Goal: Information Seeking & Learning: Learn about a topic

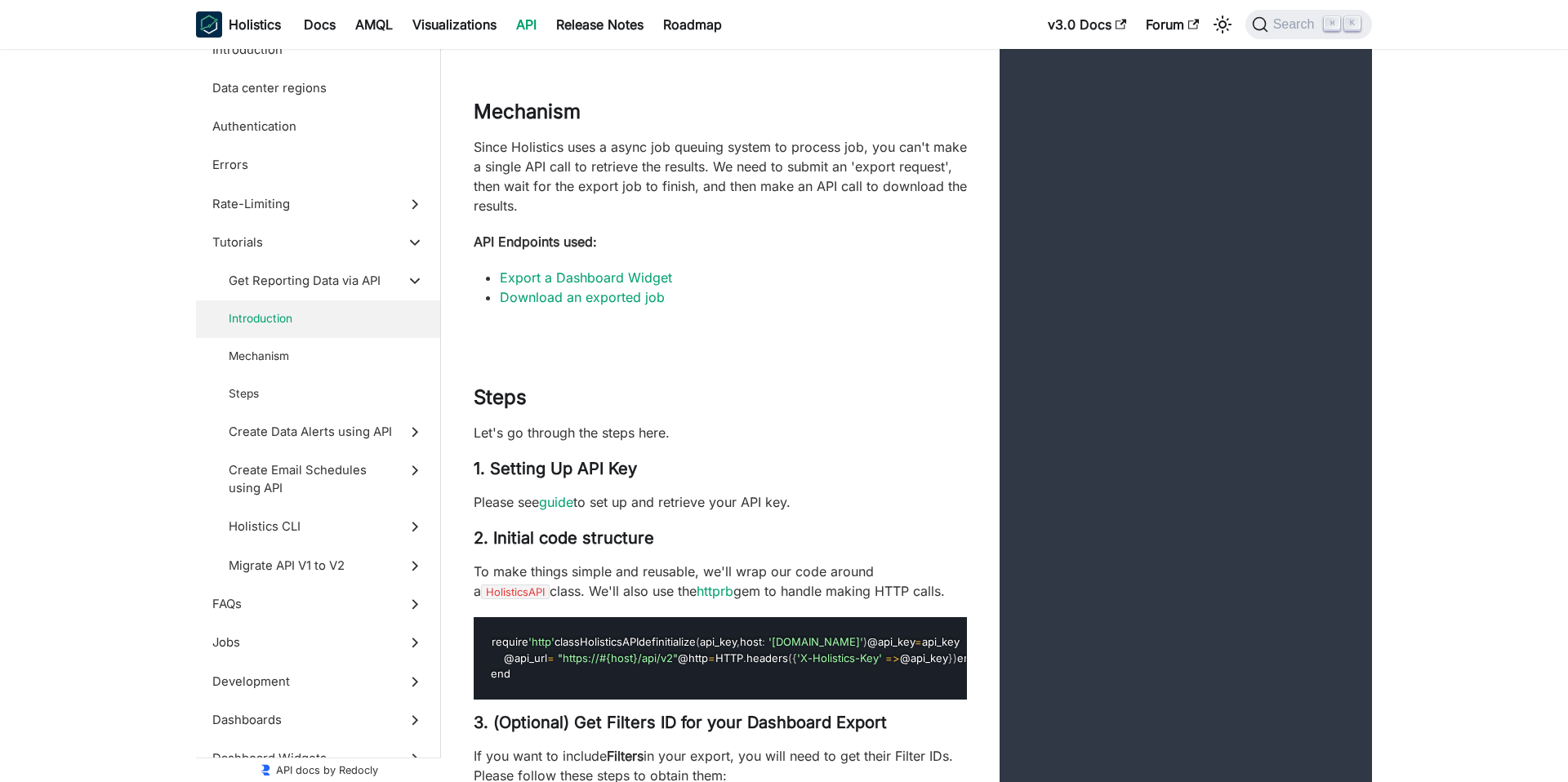
scroll to position [4624, 0]
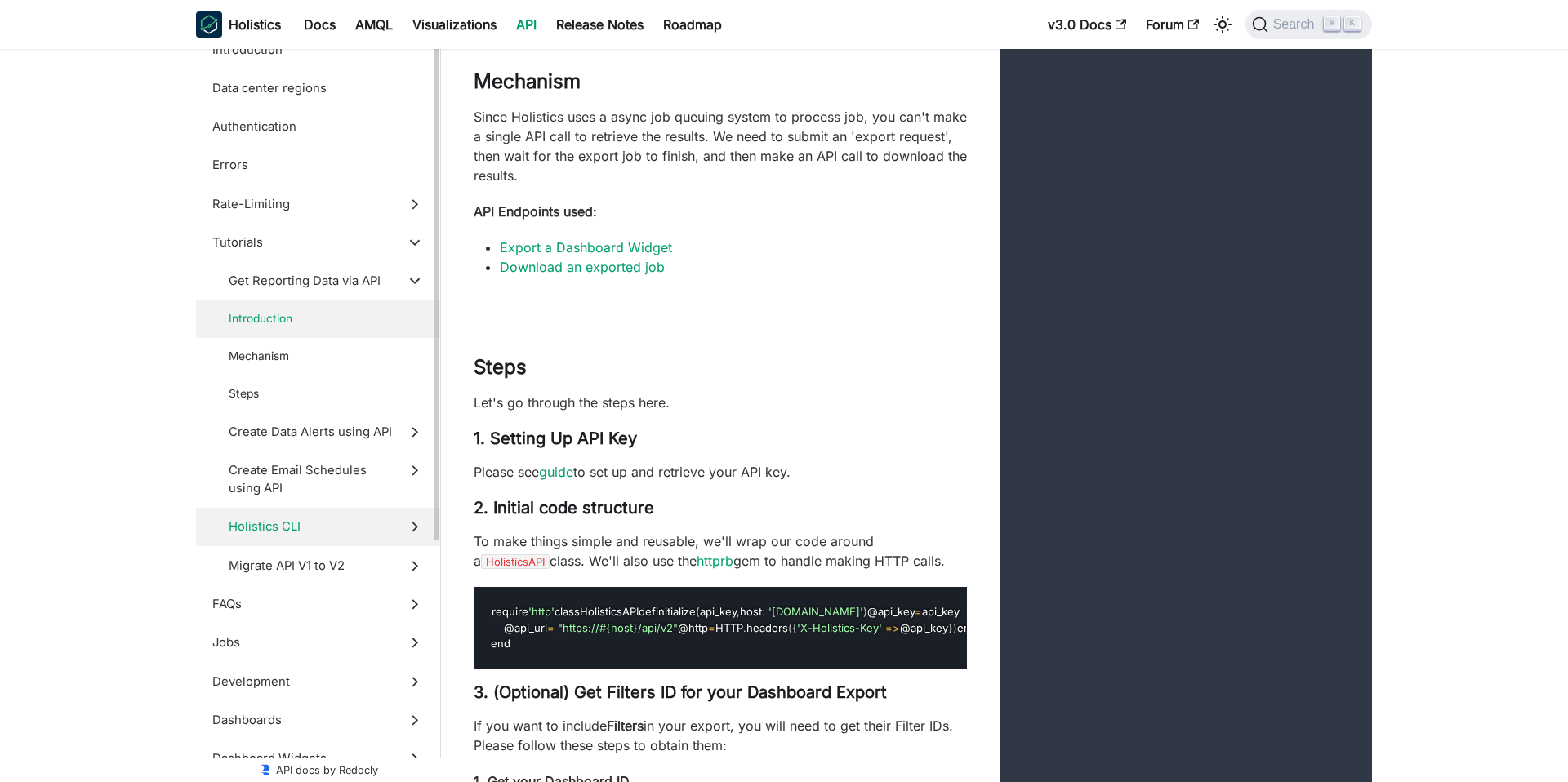
click at [324, 531] on span "Holistics CLI" at bounding box center [311, 526] width 164 height 18
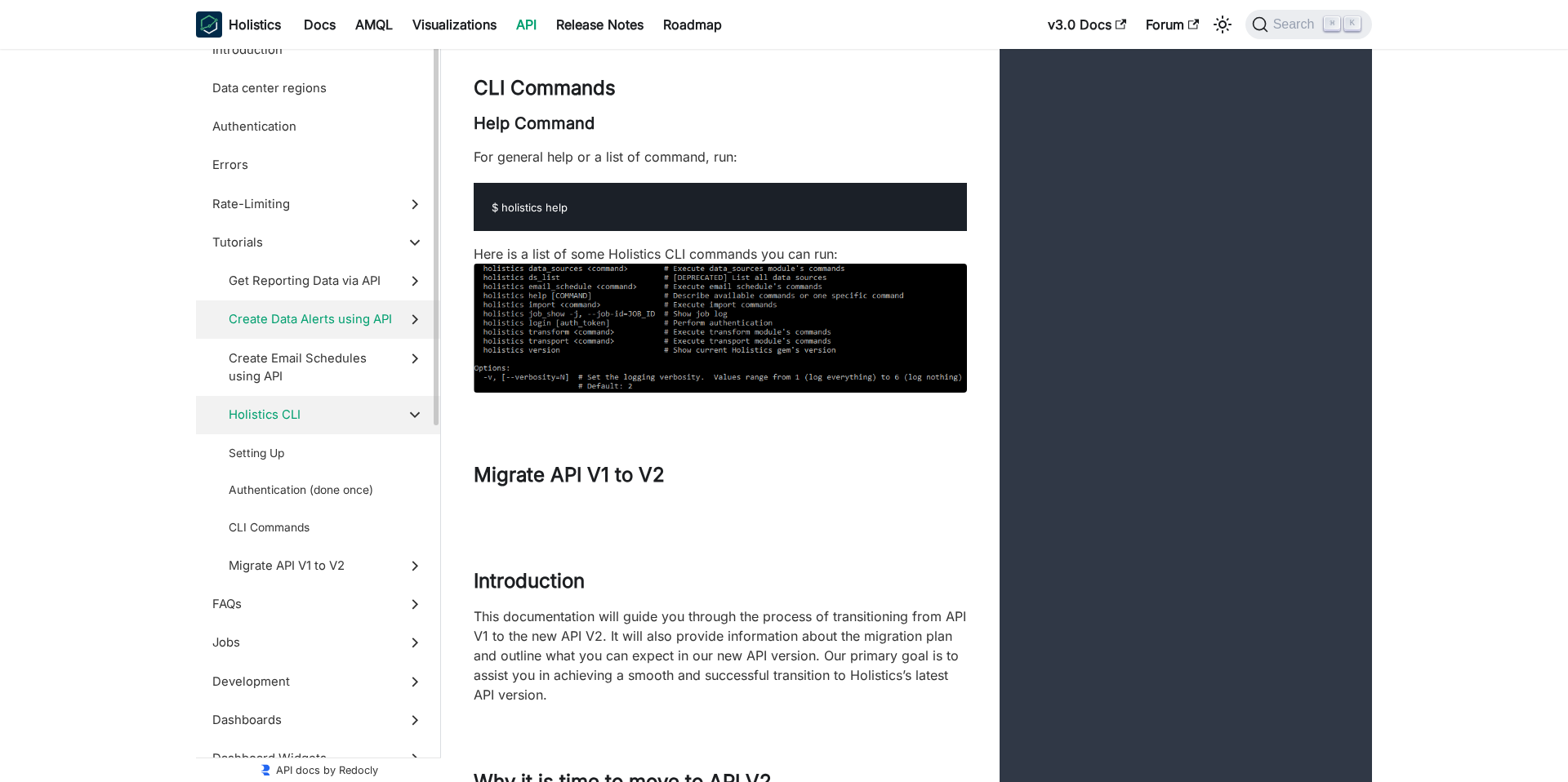
click at [357, 314] on span "Create Data Alerts using API" at bounding box center [311, 319] width 164 height 18
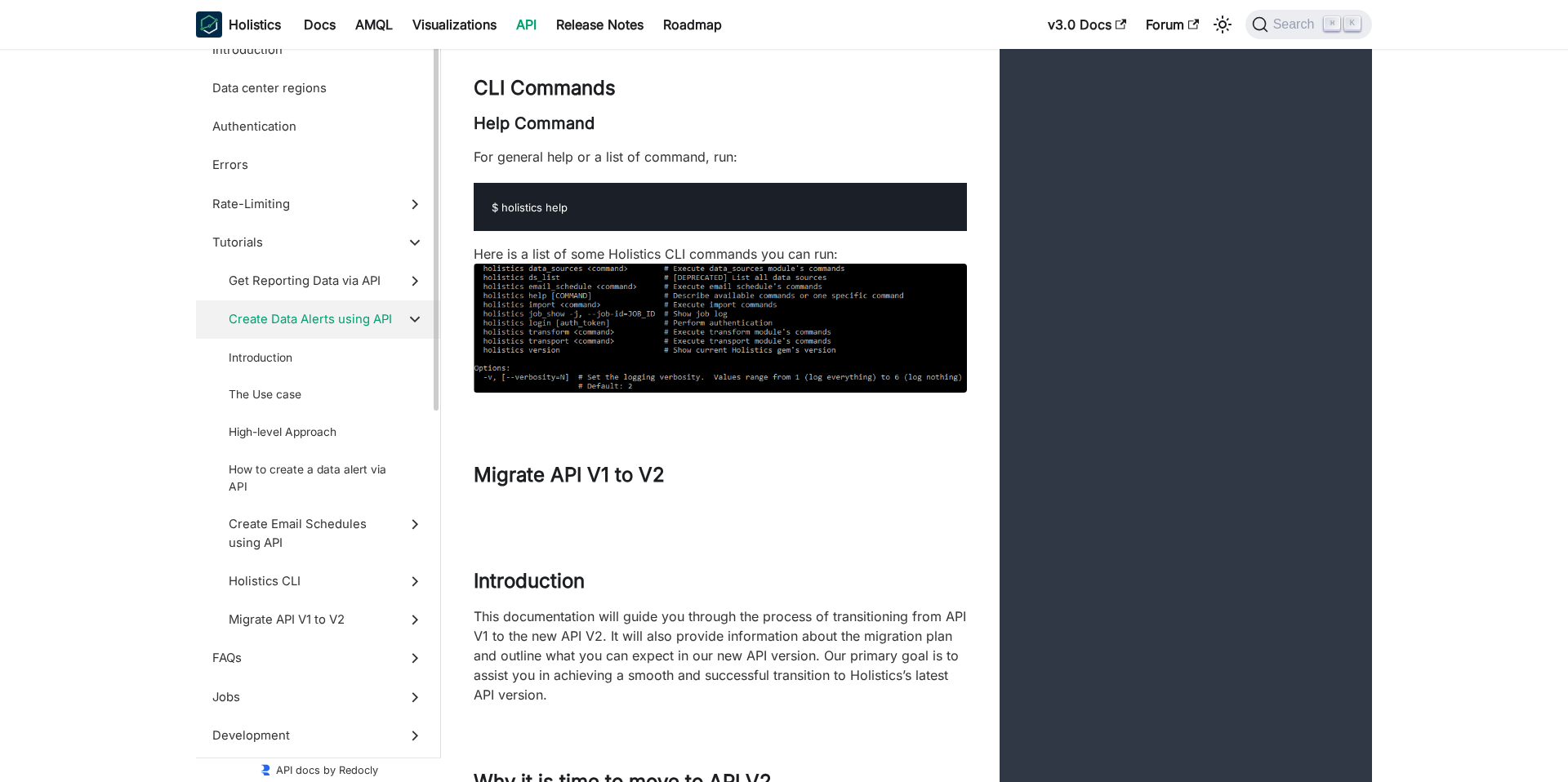
scroll to position [9052, 0]
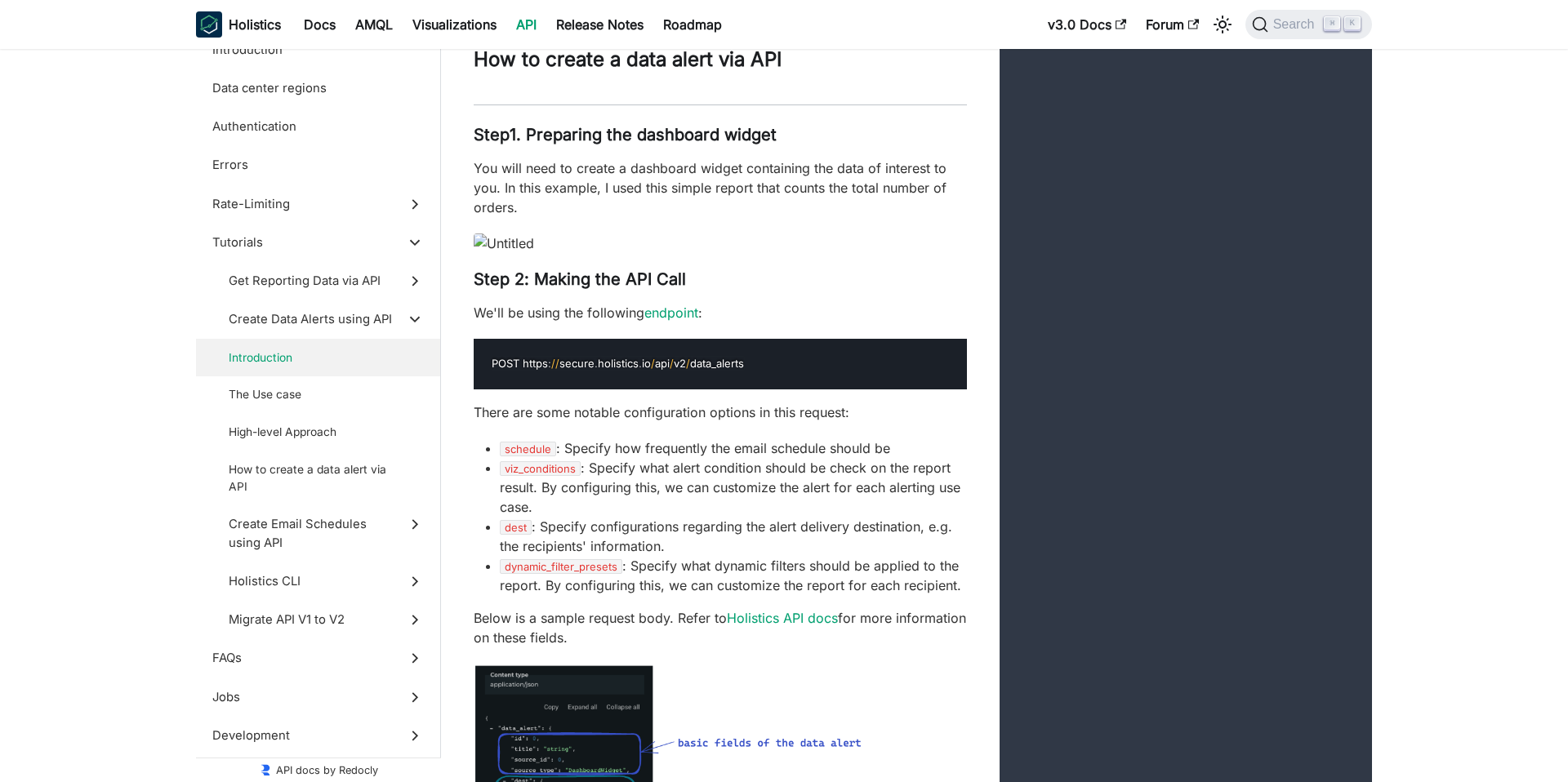
scroll to position [9503, 0]
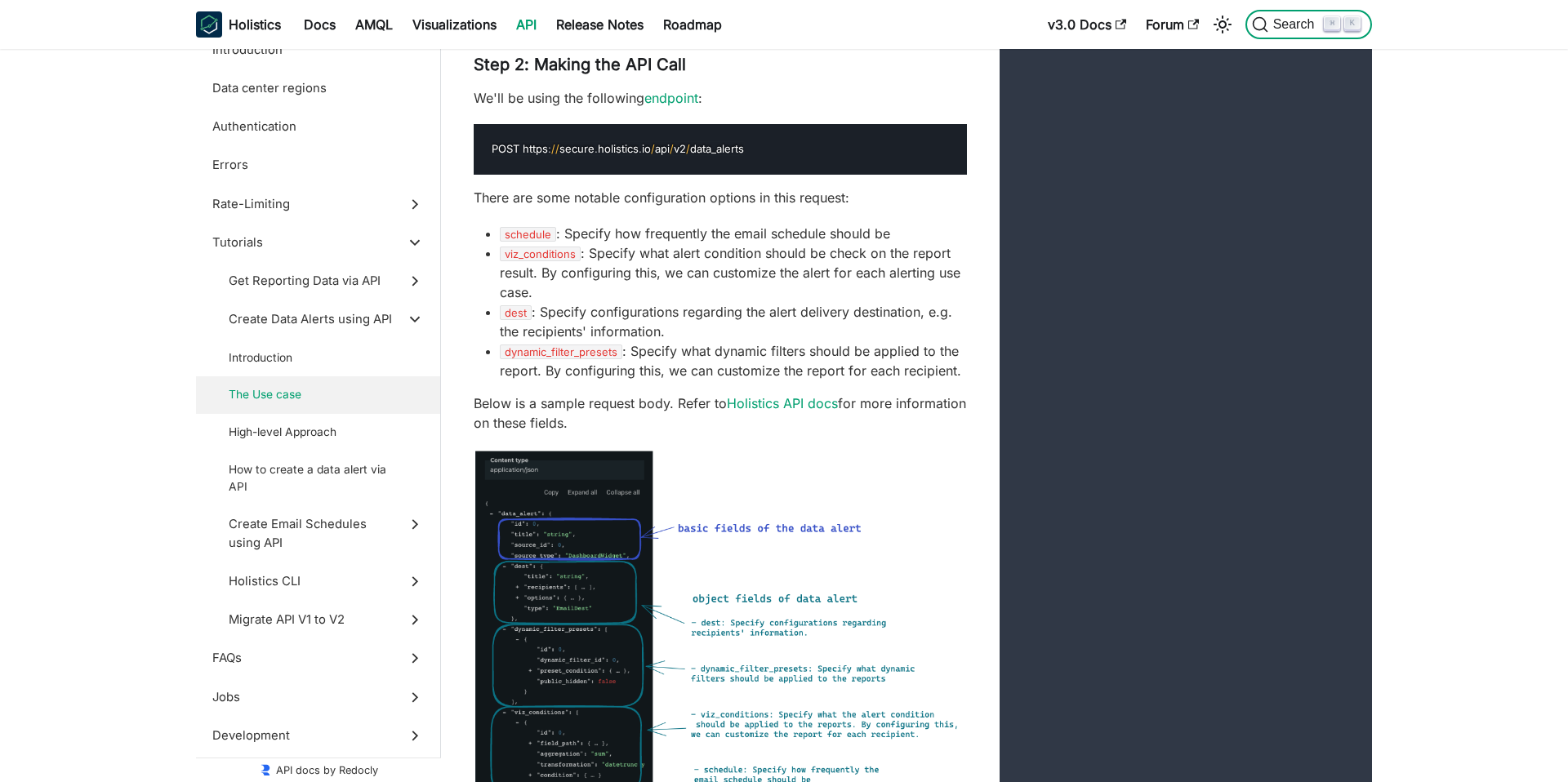
click at [1294, 29] on span "Search" at bounding box center [1295, 24] width 56 height 15
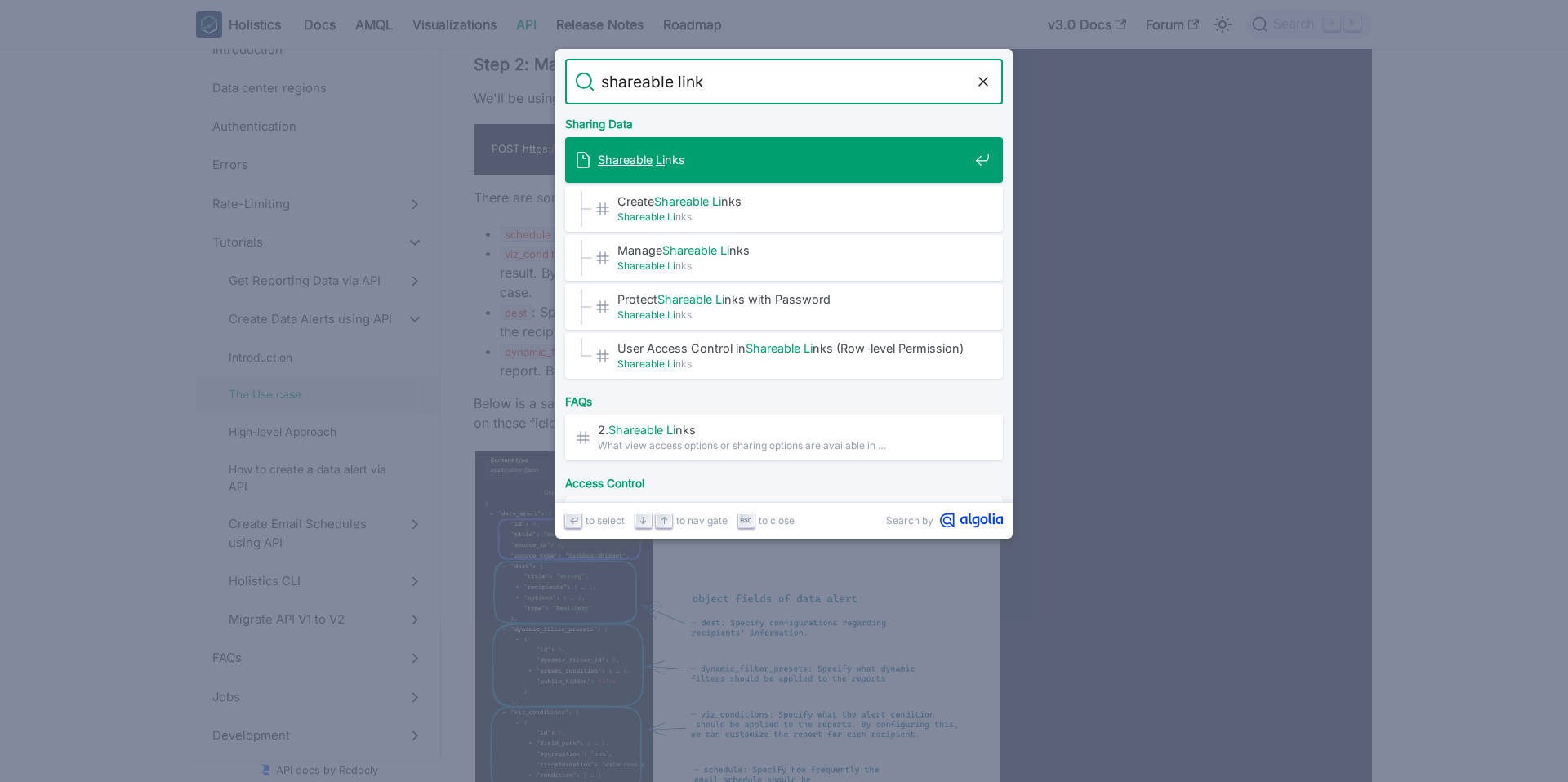
type input "shareable links"
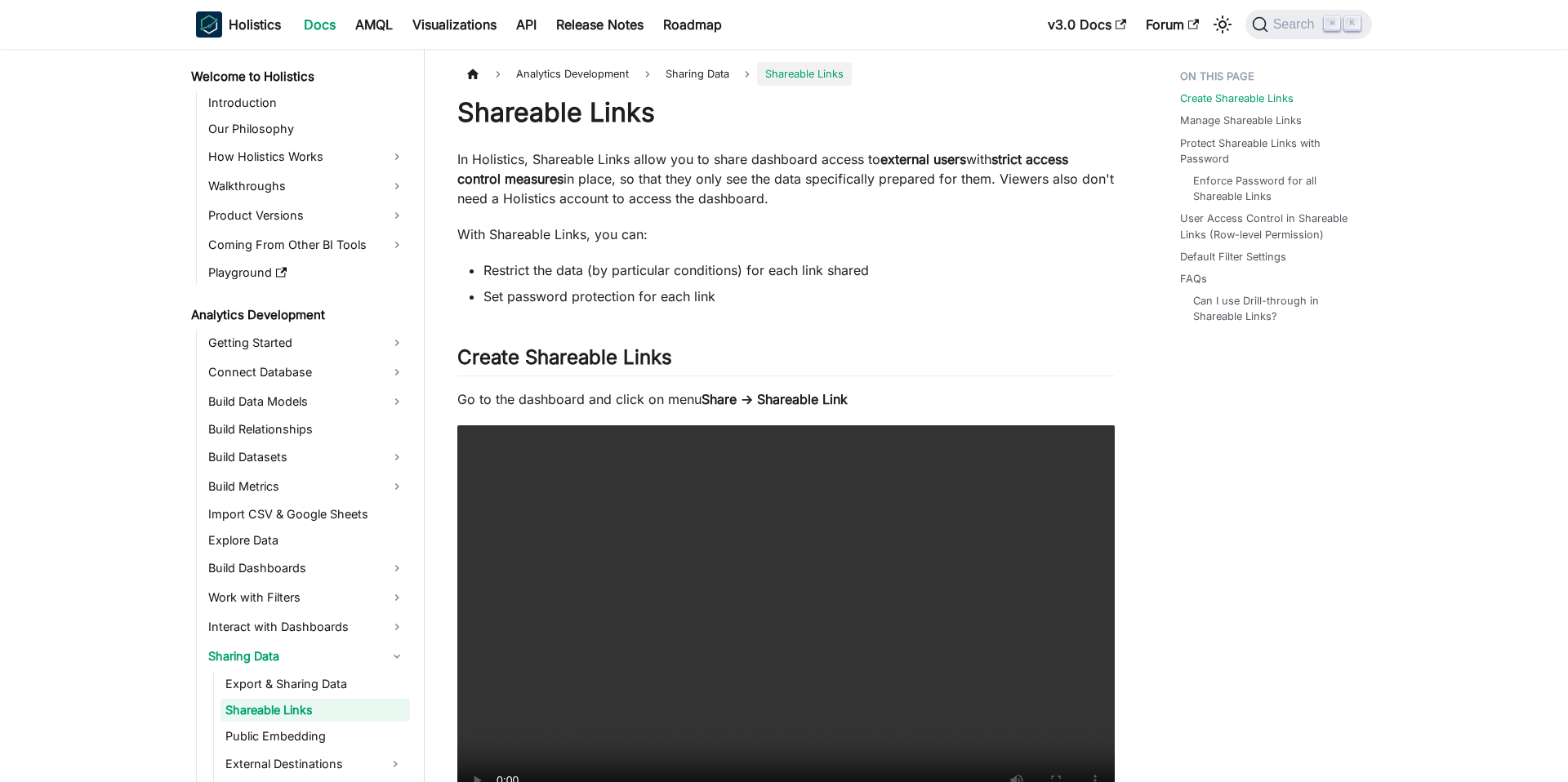
scroll to position [87, 0]
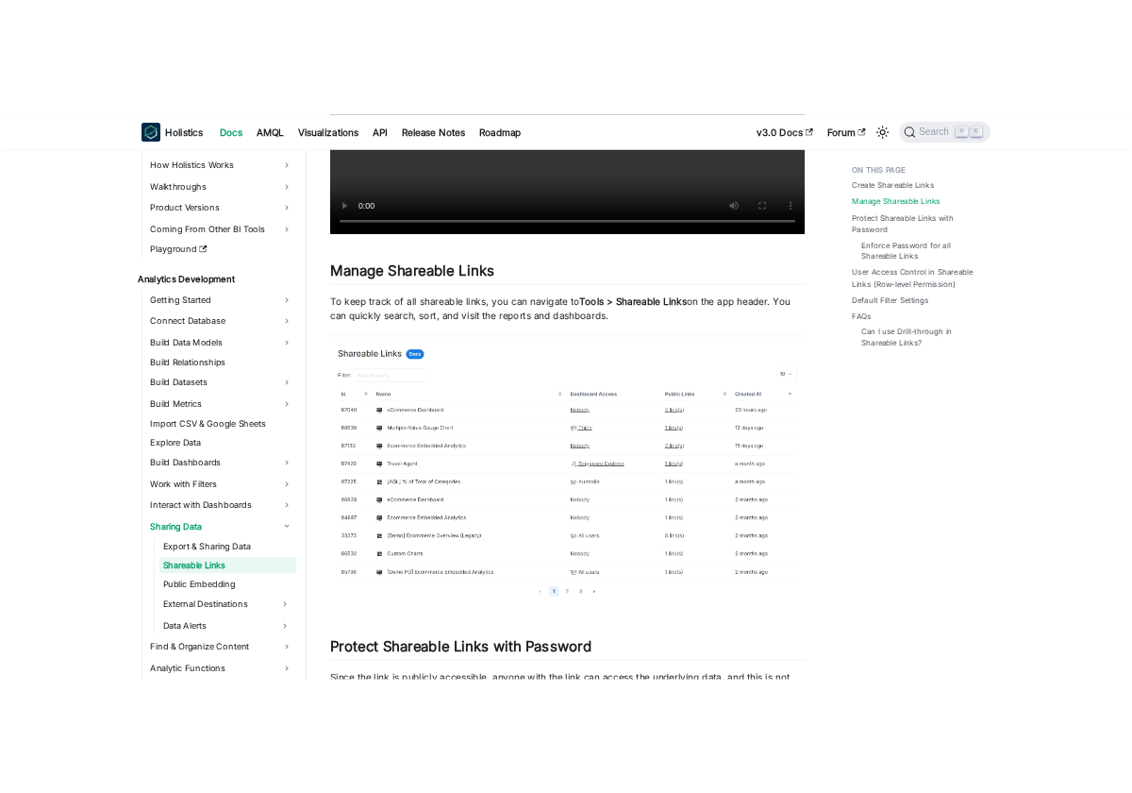
scroll to position [823, 0]
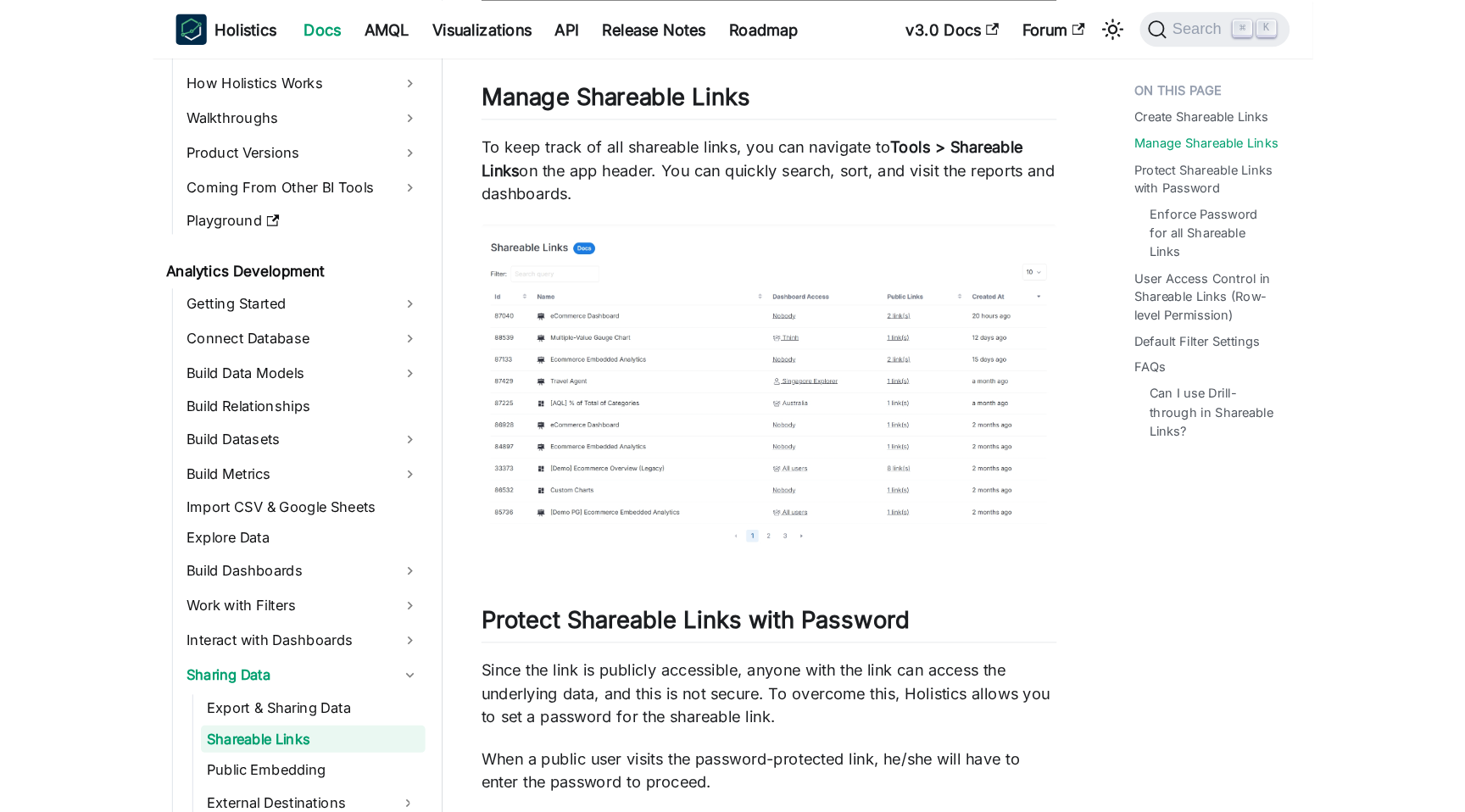
scroll to position [90, 0]
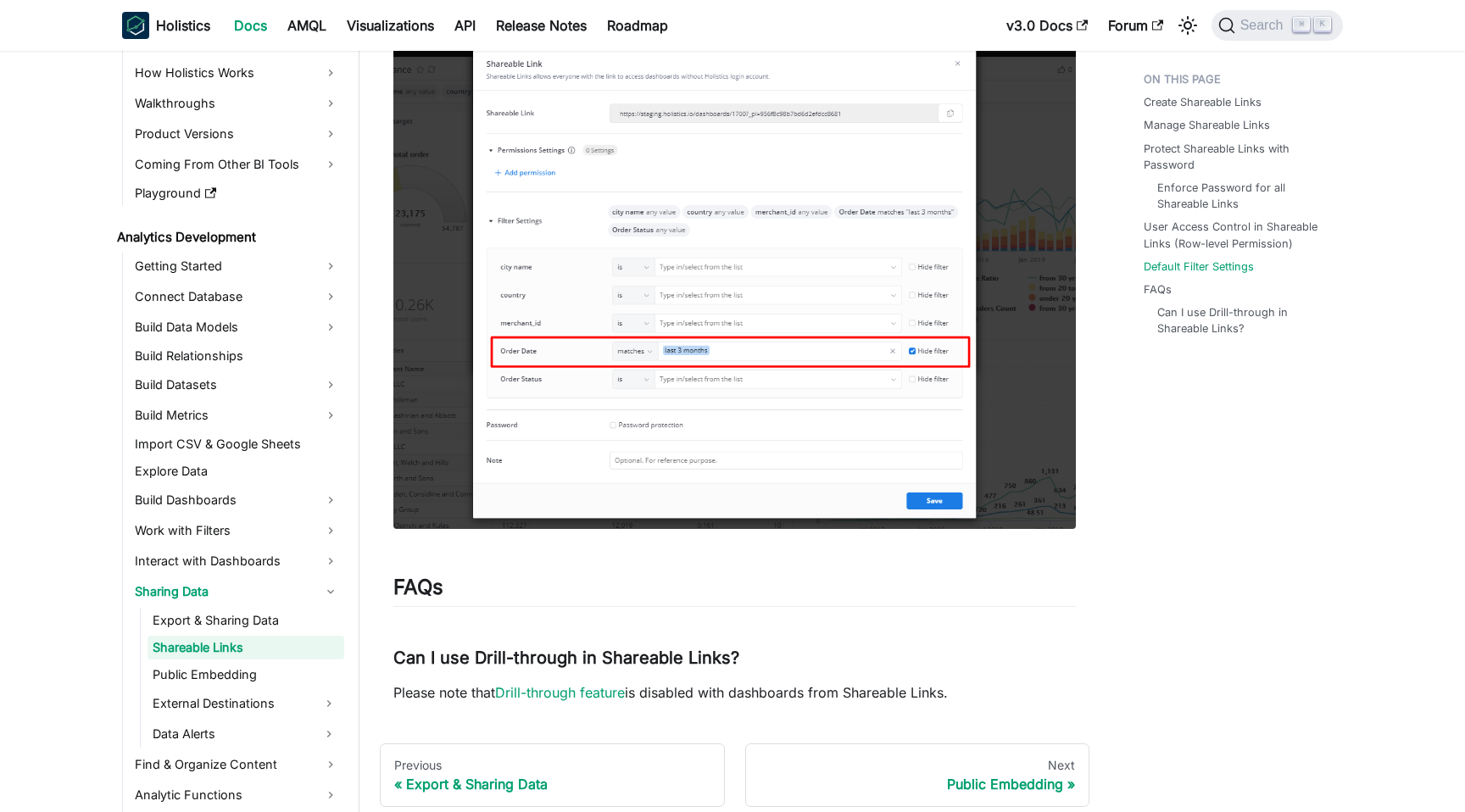
scroll to position [3485, 0]
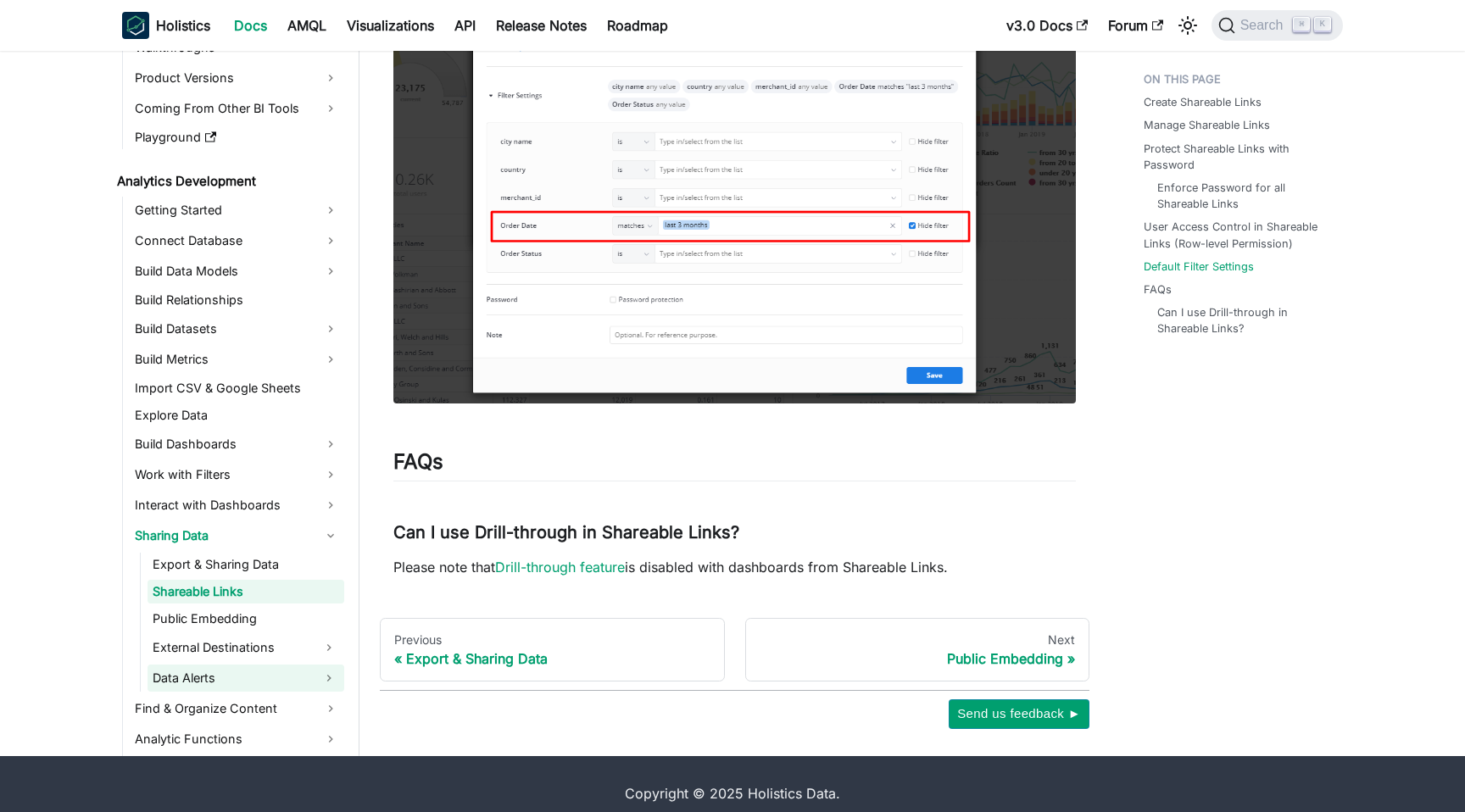
click at [278, 665] on link "Data Alerts" at bounding box center [230, 678] width 166 height 27
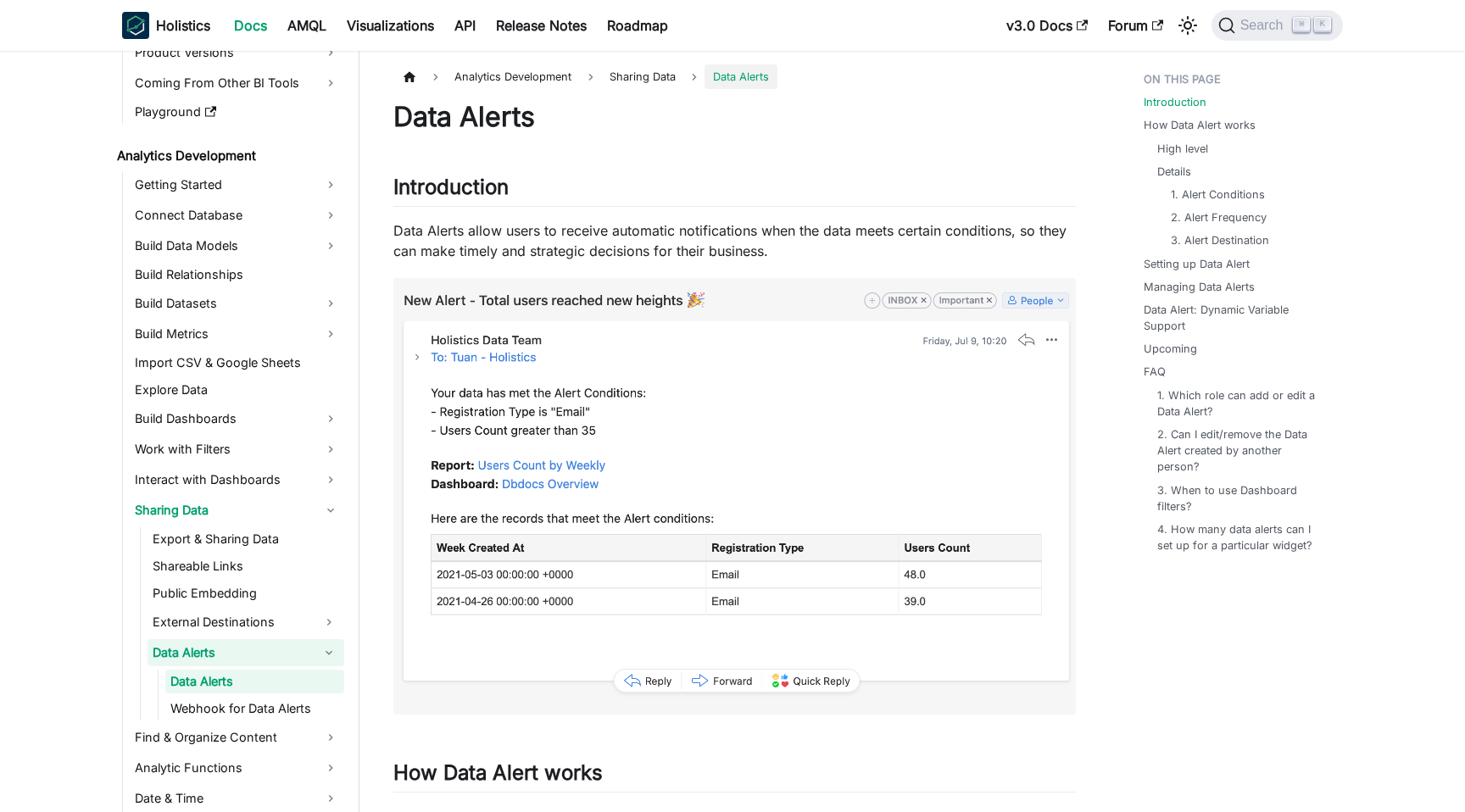
scroll to position [197, 0]
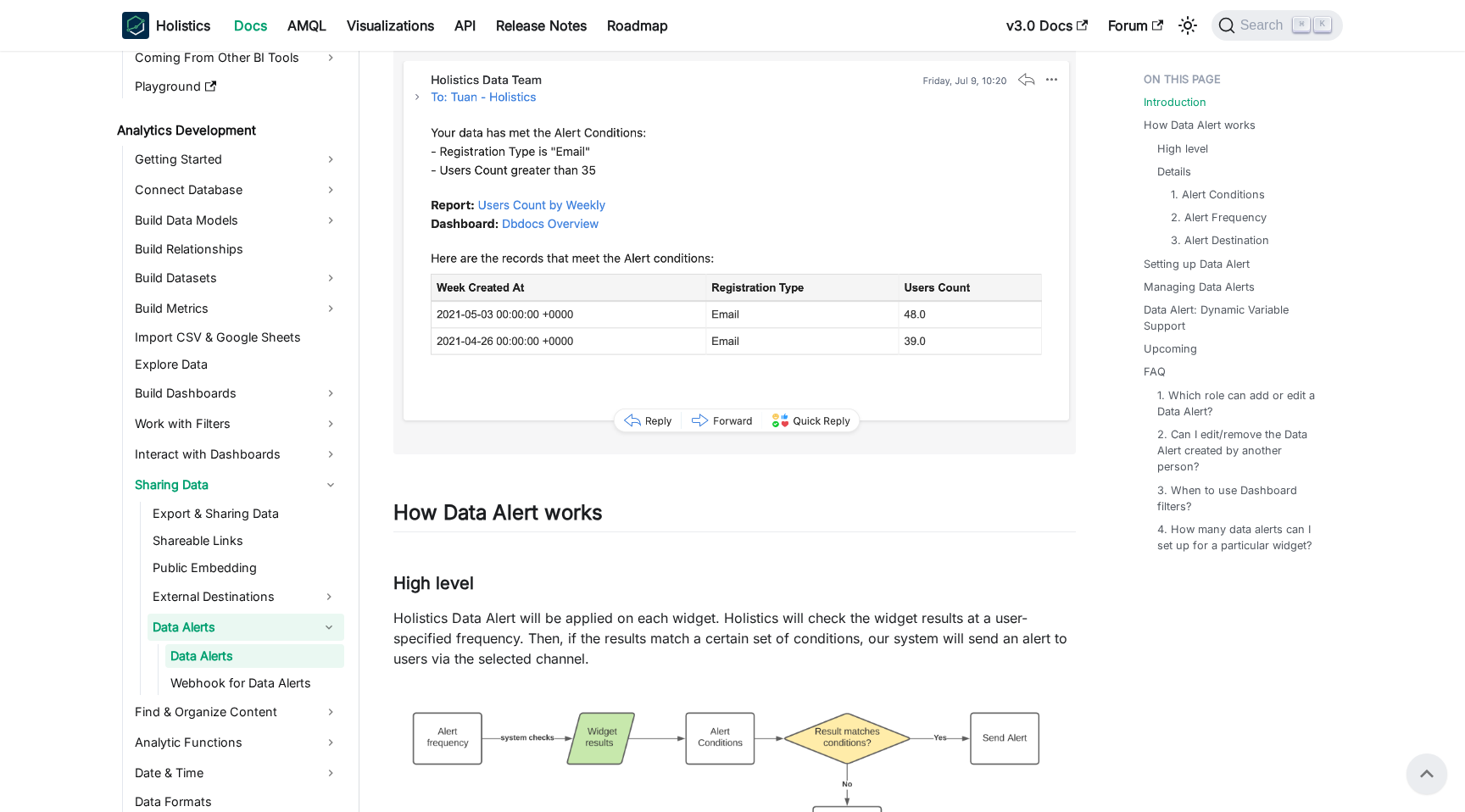
scroll to position [248, 0]
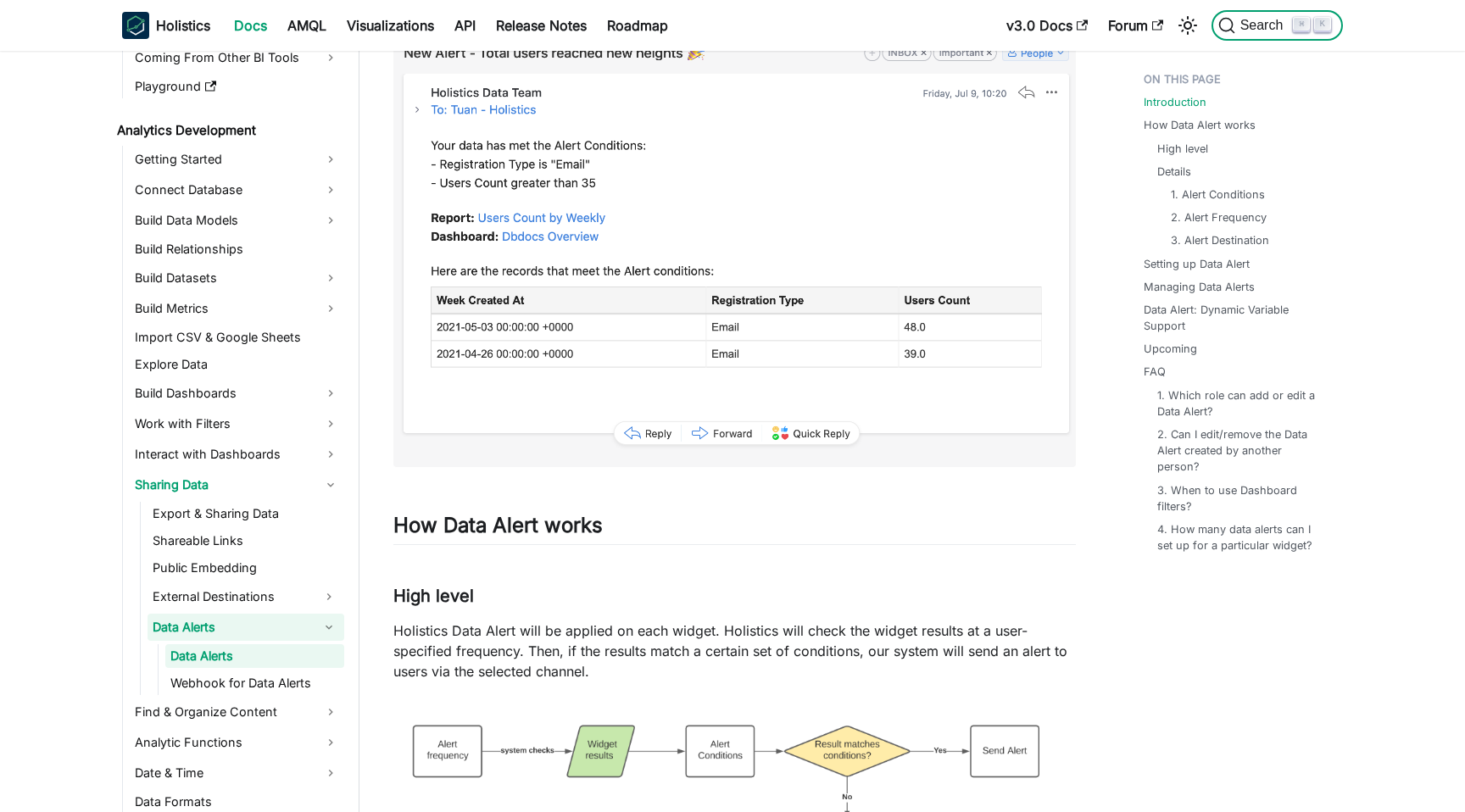
click at [1256, 13] on button "Search ⌘ K" at bounding box center [1276, 25] width 131 height 31
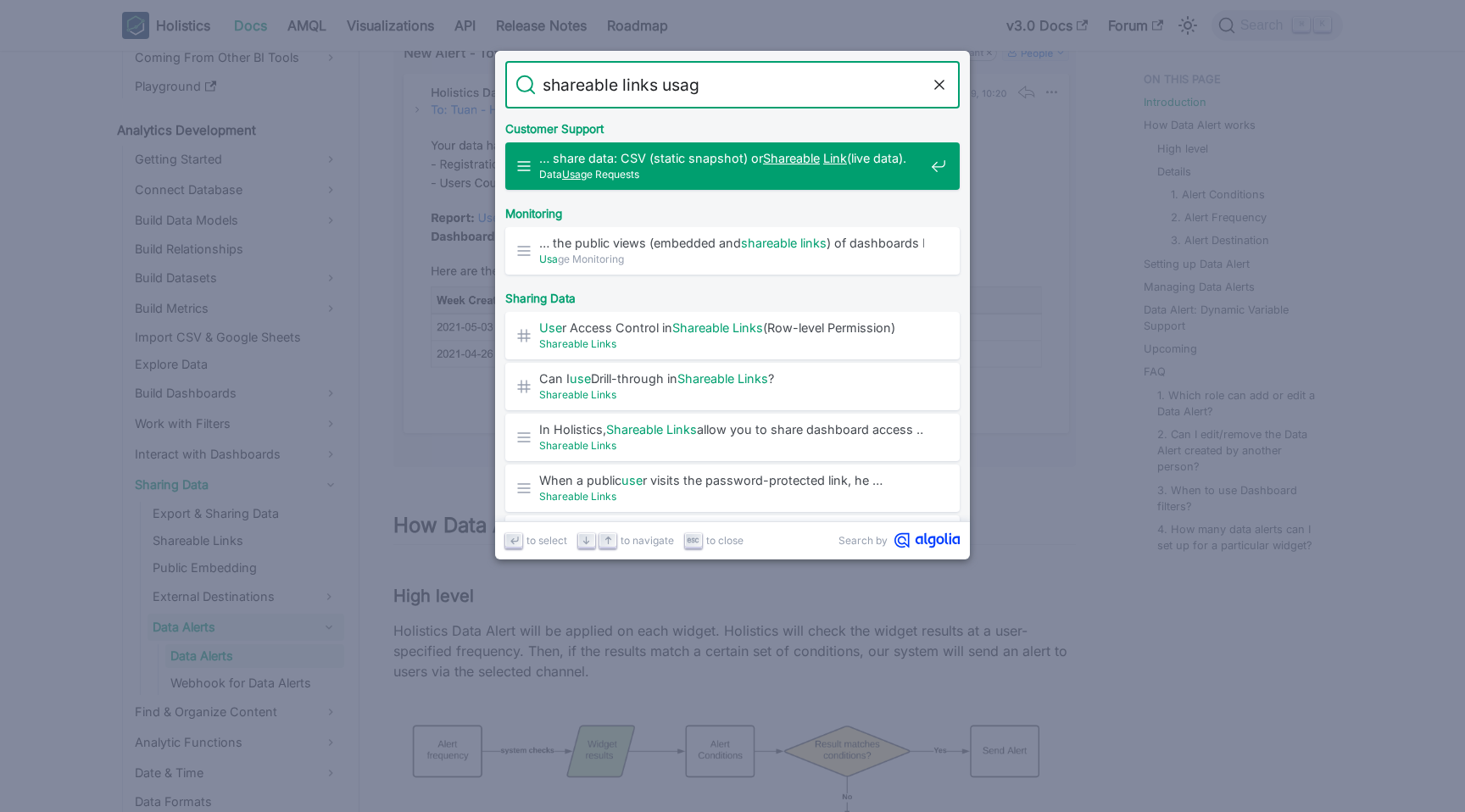
type input "shareable links usage"
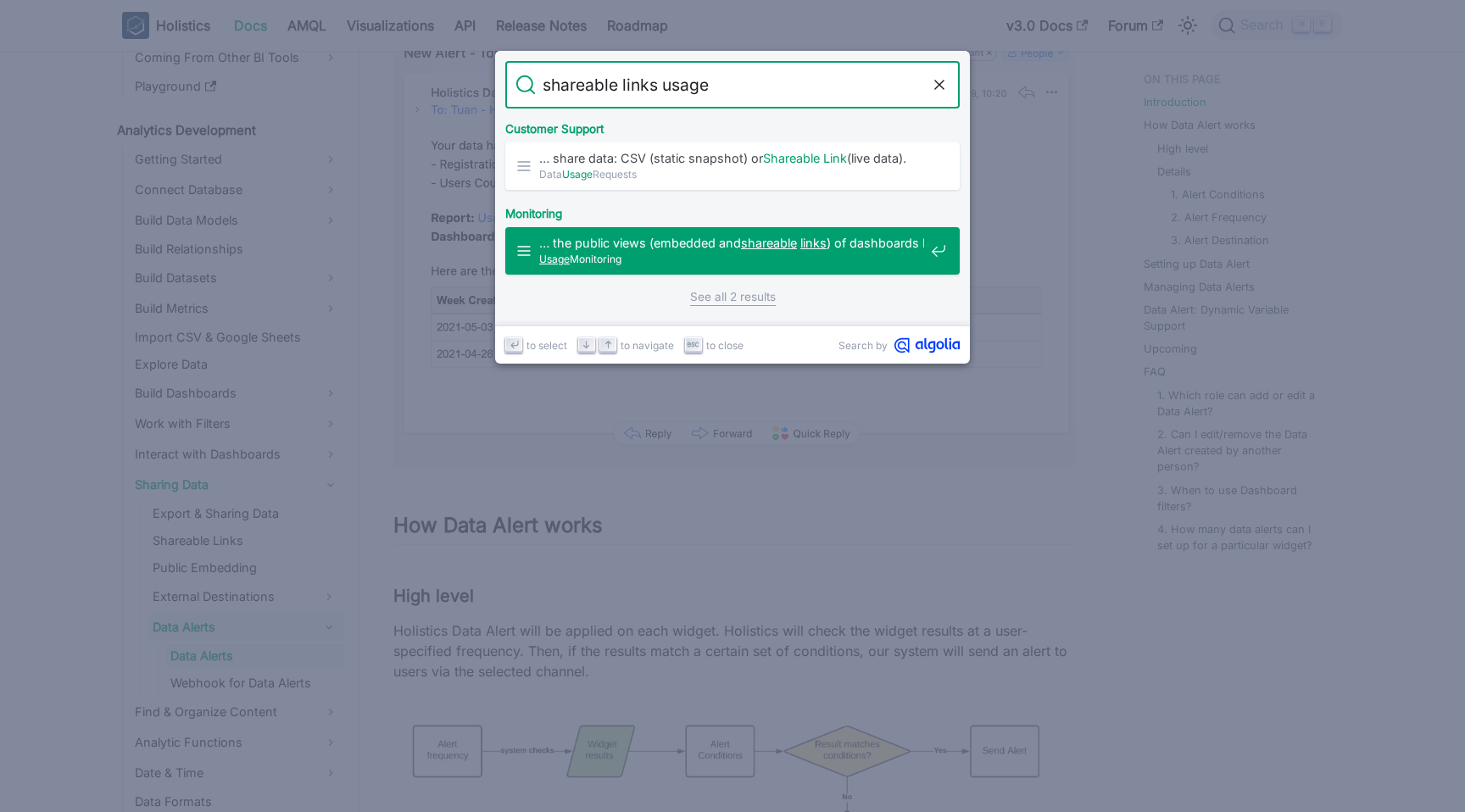
click at [853, 240] on span "… the public views (embedded and shareable links ) of dashboards However …" at bounding box center [731, 243] width 384 height 16
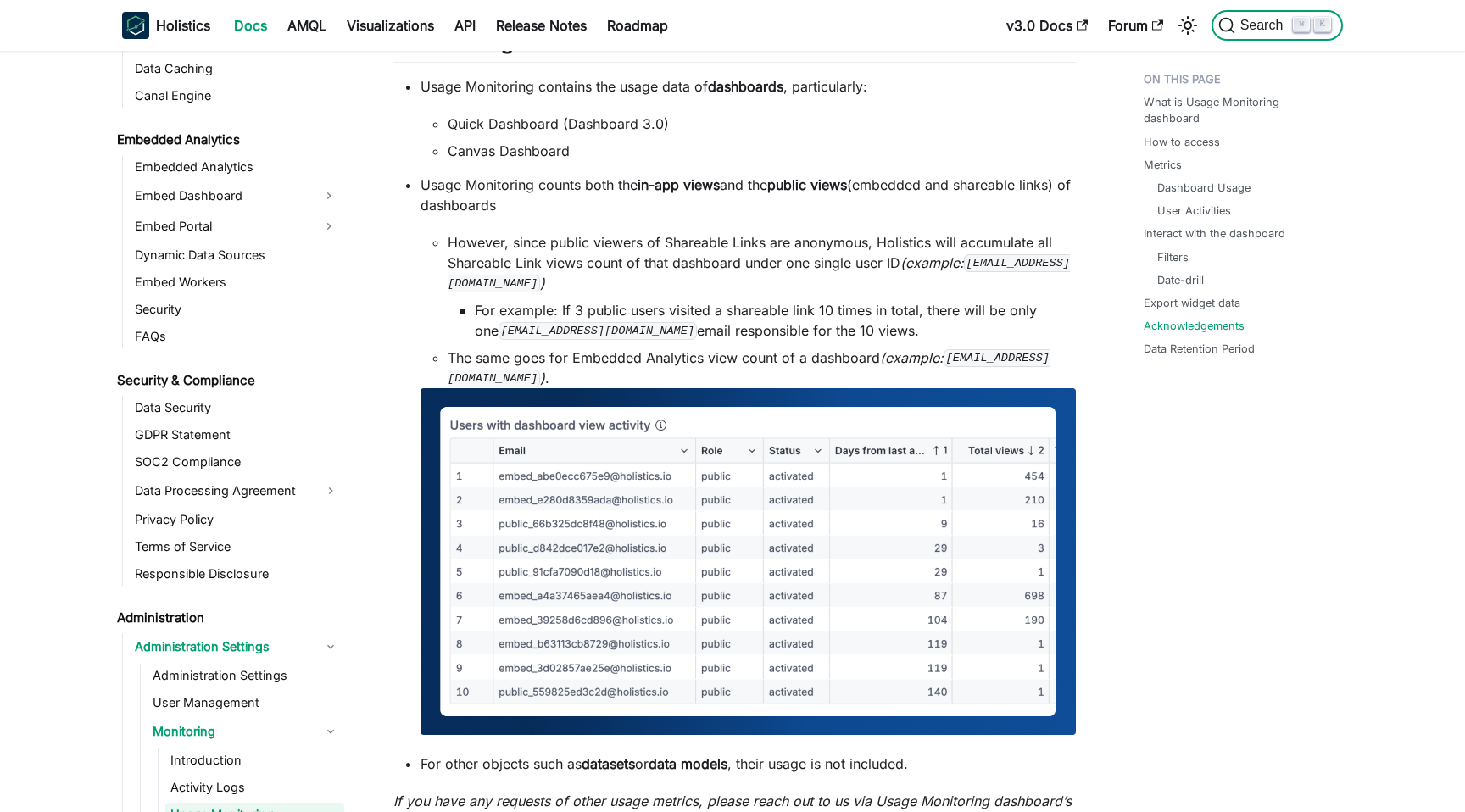
scroll to position [2330, 0]
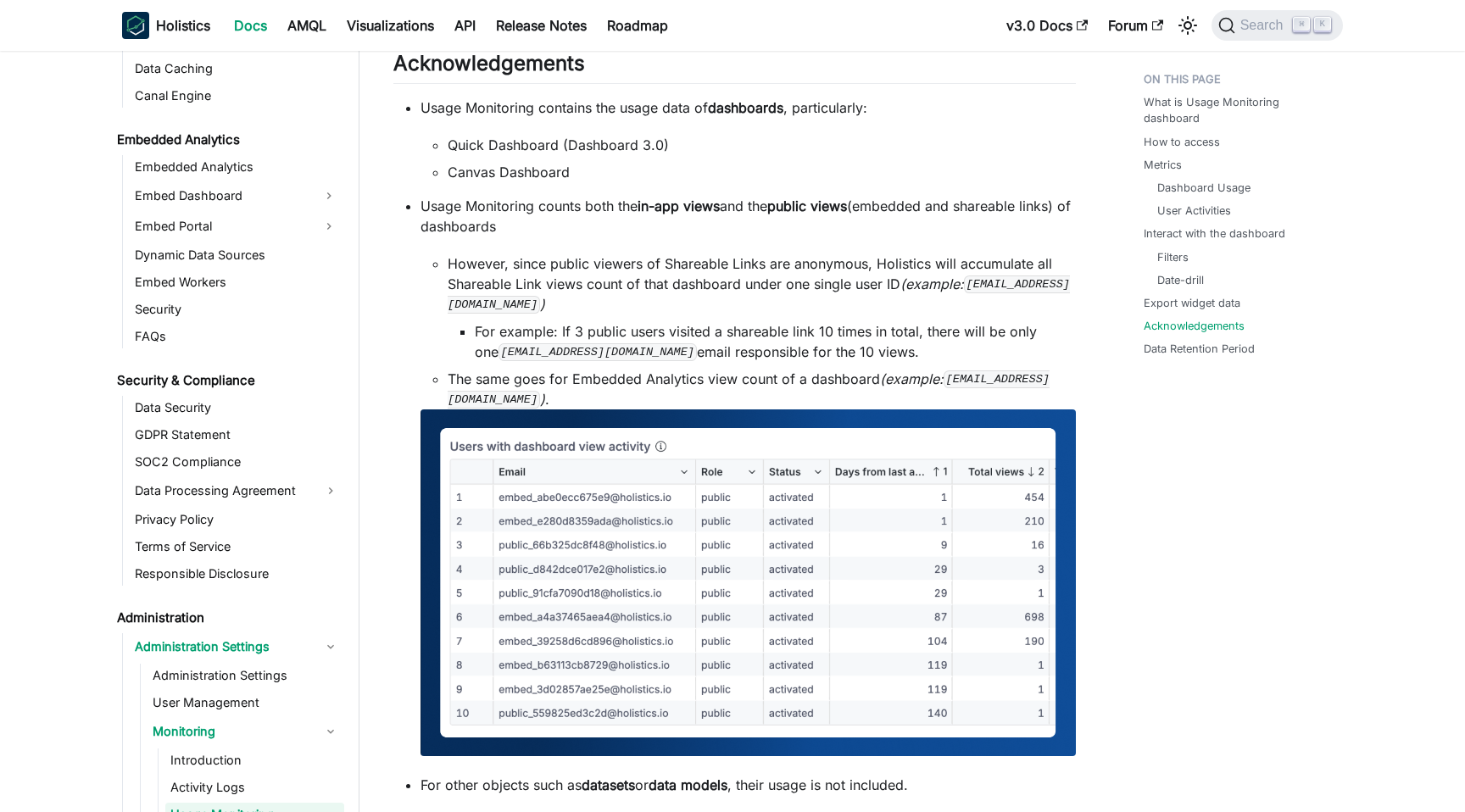
scroll to position [2300, 0]
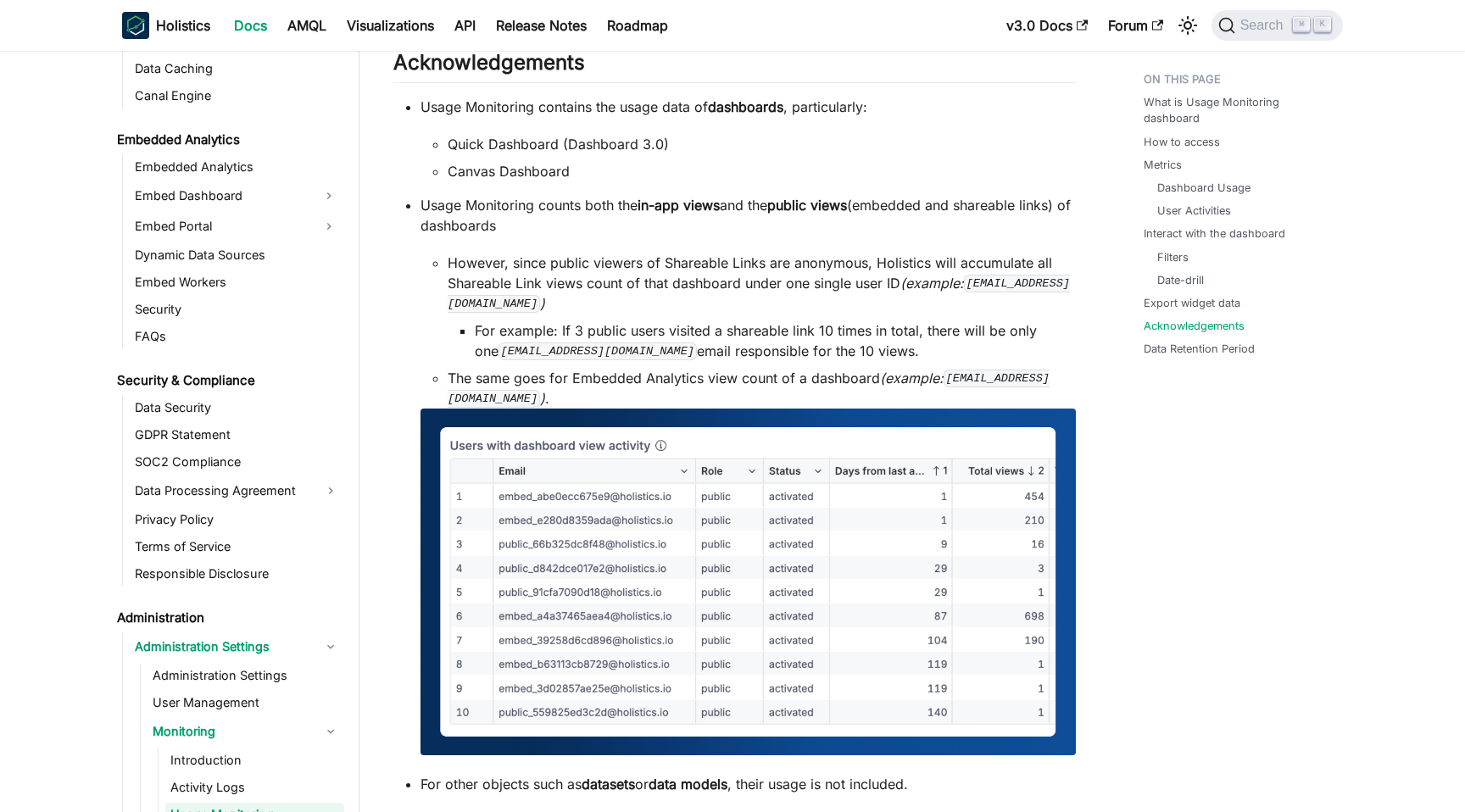
click at [696, 266] on li "However, since public viewers of Shareable Links are anonymous, Holistics will …" at bounding box center [761, 306] width 628 height 109
drag, startPoint x: 660, startPoint y: 262, endPoint x: 764, endPoint y: 263, distance: 104.0
click at [764, 263] on li "However, since public viewers of Shareable Links are anonymous, Holistics will …" at bounding box center [761, 306] width 628 height 109
